Goal: Task Accomplishment & Management: Manage account settings

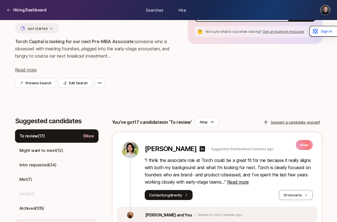
scroll to position [65, 0]
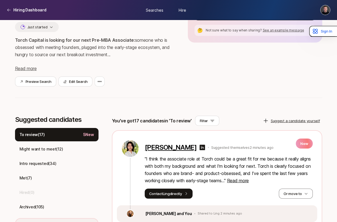
click at [167, 150] on p "[PERSON_NAME]" at bounding box center [171, 148] width 52 height 8
click at [53, 163] on p "Intro requested ( 34 )" at bounding box center [37, 163] width 37 height 7
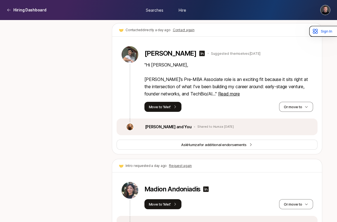
scroll to position [1803, 0]
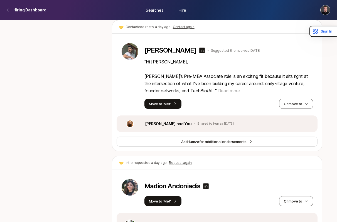
click at [231, 88] on span "Read more" at bounding box center [229, 91] width 22 height 6
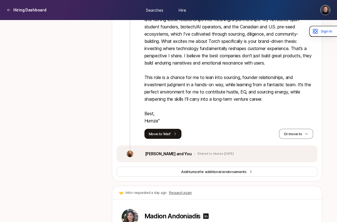
scroll to position [1942, 0]
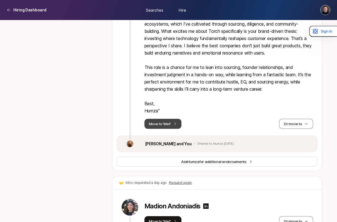
click at [166, 119] on button "Move to 'Met'" at bounding box center [162, 124] width 37 height 10
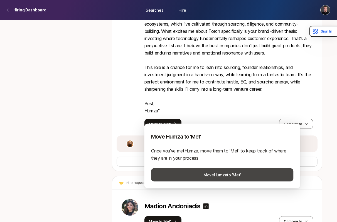
click at [217, 175] on button "Move Humza to 'Met'" at bounding box center [222, 174] width 142 height 13
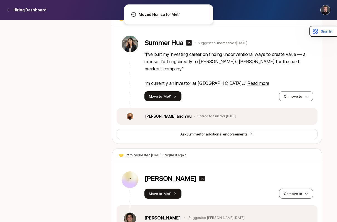
scroll to position [2096, 0]
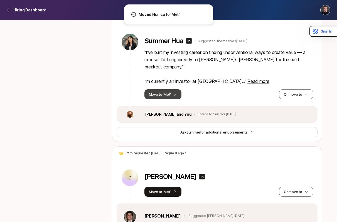
click at [174, 89] on button "Move to 'Met'" at bounding box center [162, 94] width 37 height 10
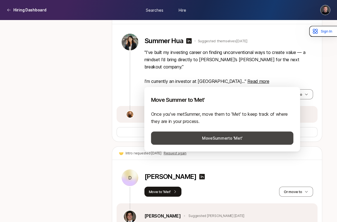
click at [210, 136] on button "Move Summer to 'Met'" at bounding box center [222, 138] width 142 height 13
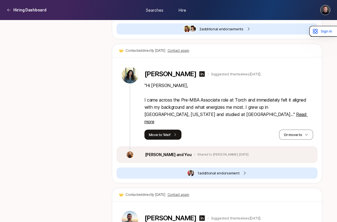
scroll to position [2522, 0]
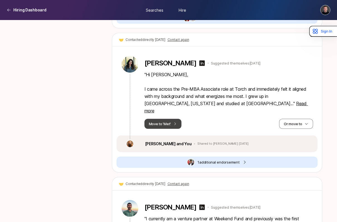
click at [166, 119] on button "Move to 'Met'" at bounding box center [162, 124] width 37 height 10
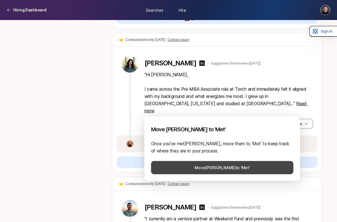
click at [222, 170] on button "Move [PERSON_NAME] to 'Met'" at bounding box center [222, 167] width 142 height 13
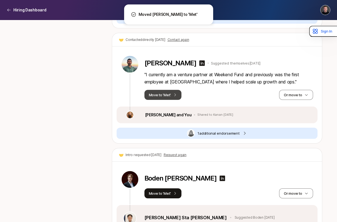
click at [168, 90] on button "Move to 'Met'" at bounding box center [162, 95] width 37 height 10
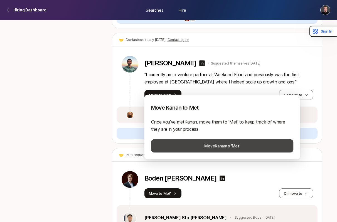
click at [215, 147] on button "Move Kanan to 'Met'" at bounding box center [222, 145] width 142 height 13
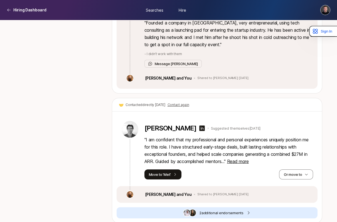
scroll to position [2625, 0]
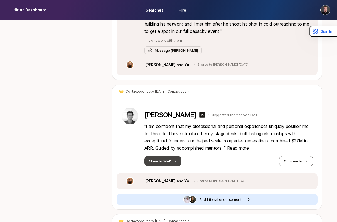
click at [168, 156] on button "Move to 'Met'" at bounding box center [162, 161] width 37 height 10
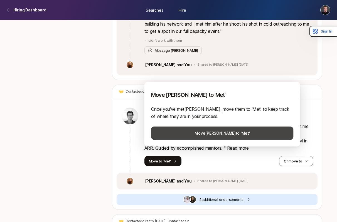
click at [189, 137] on button "Move [PERSON_NAME] to 'Met'" at bounding box center [222, 133] width 142 height 13
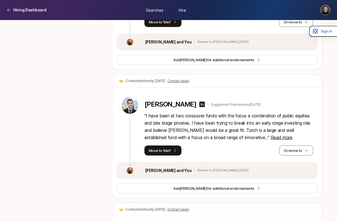
scroll to position [2897, 0]
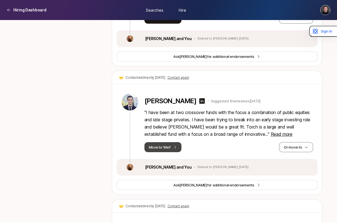
click at [165, 142] on button "Move to 'Met'" at bounding box center [162, 147] width 37 height 10
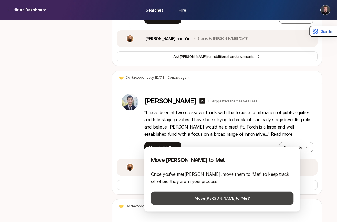
click at [209, 199] on button "Move [PERSON_NAME] to 'Met'" at bounding box center [222, 198] width 142 height 13
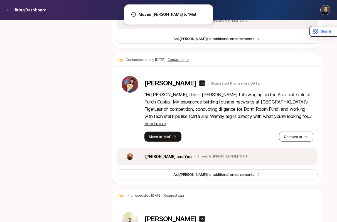
scroll to position [2917, 0]
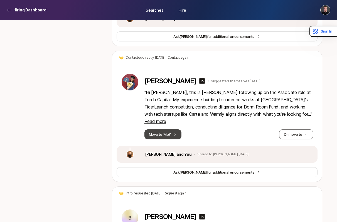
click at [165, 129] on button "Move to 'Met'" at bounding box center [162, 134] width 37 height 10
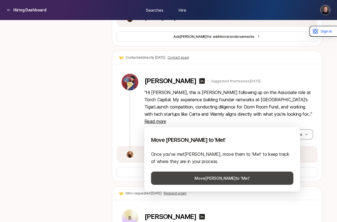
click at [214, 177] on button "Move [PERSON_NAME] to 'Met'" at bounding box center [222, 178] width 142 height 13
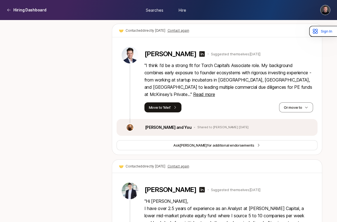
scroll to position [3421, 0]
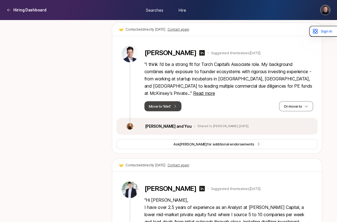
click at [169, 101] on button "Move to 'Met'" at bounding box center [162, 106] width 37 height 10
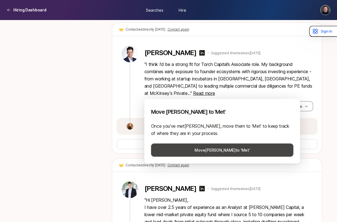
click at [204, 149] on button "Move [PERSON_NAME] to 'Met'" at bounding box center [222, 150] width 142 height 13
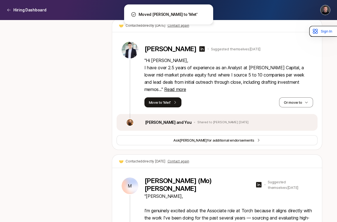
scroll to position [3426, 0]
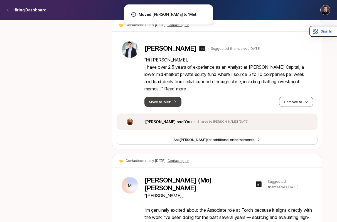
click at [170, 97] on button "Move to 'Met'" at bounding box center [162, 102] width 37 height 10
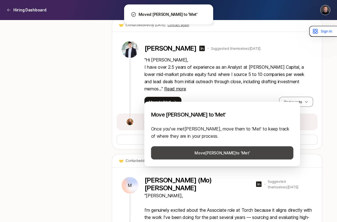
click at [205, 149] on button "Move [PERSON_NAME] to 'Met'" at bounding box center [222, 152] width 142 height 13
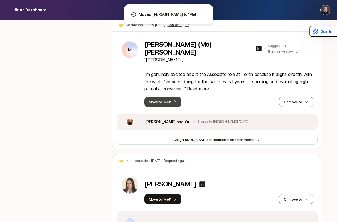
click at [169, 98] on button "Move to 'Met'" at bounding box center [162, 102] width 37 height 10
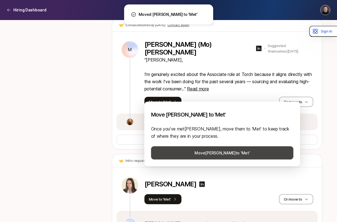
click at [201, 155] on button "Move [PERSON_NAME] to 'Met'" at bounding box center [222, 152] width 142 height 13
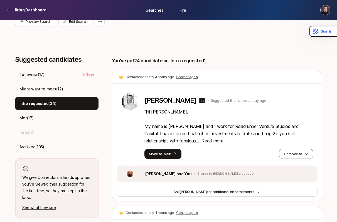
scroll to position [0, 0]
